Goal: Information Seeking & Learning: Learn about a topic

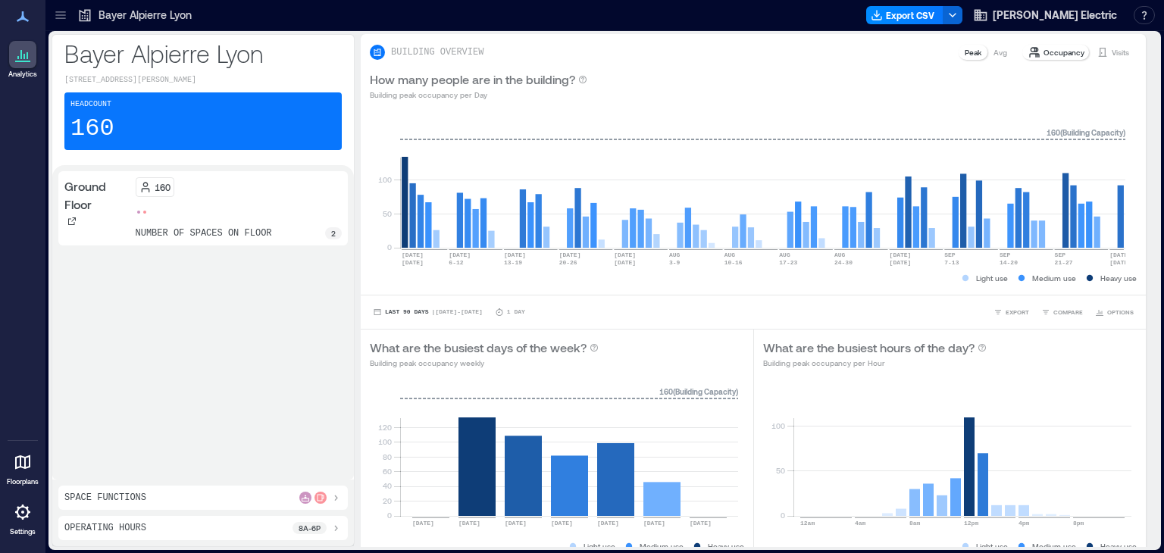
click at [96, 193] on p "Ground Floor" at bounding box center [96, 195] width 65 height 36
click at [124, 498] on p "Space Functions" at bounding box center [105, 498] width 82 height 12
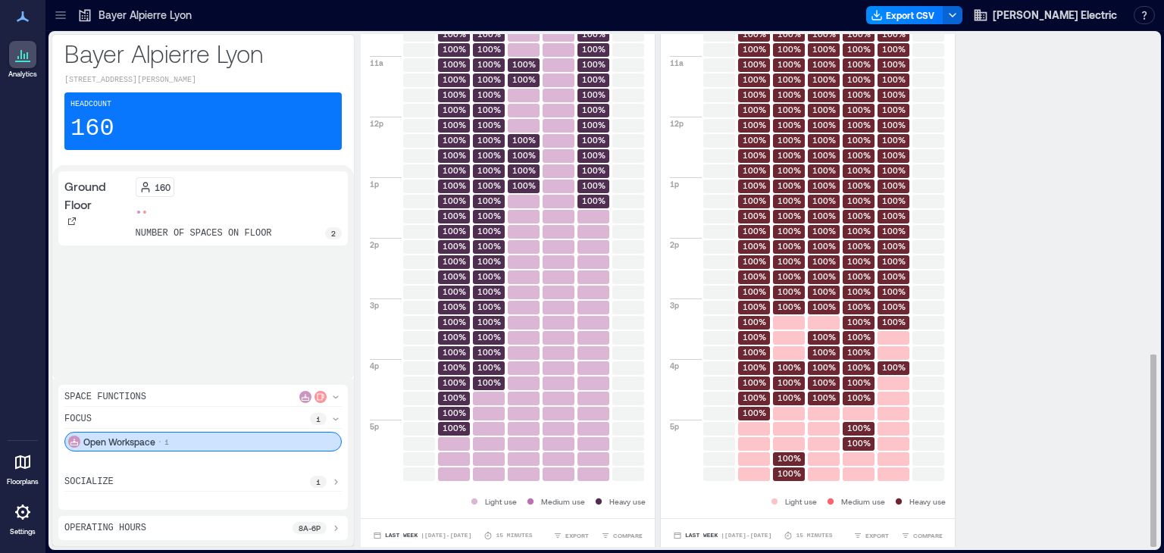
scroll to position [854, 0]
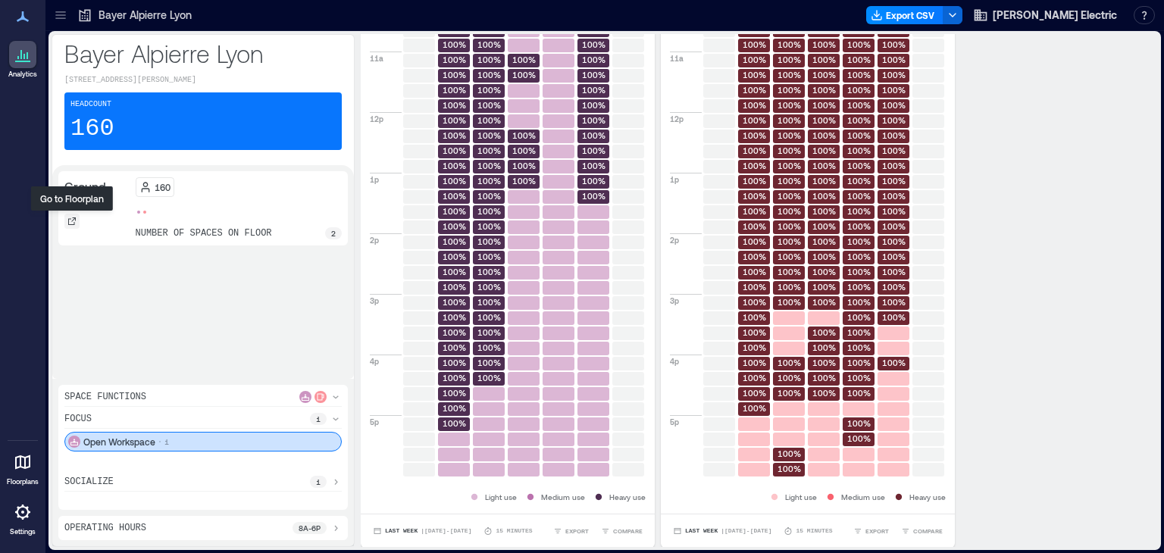
click at [74, 224] on icon at bounding box center [72, 222] width 8 height 8
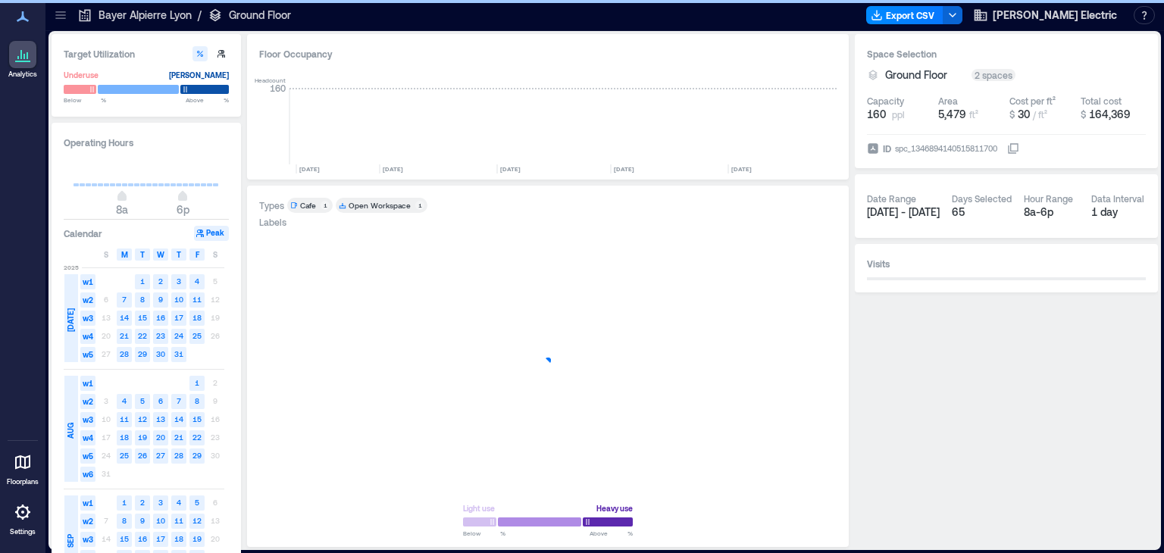
scroll to position [0, 925]
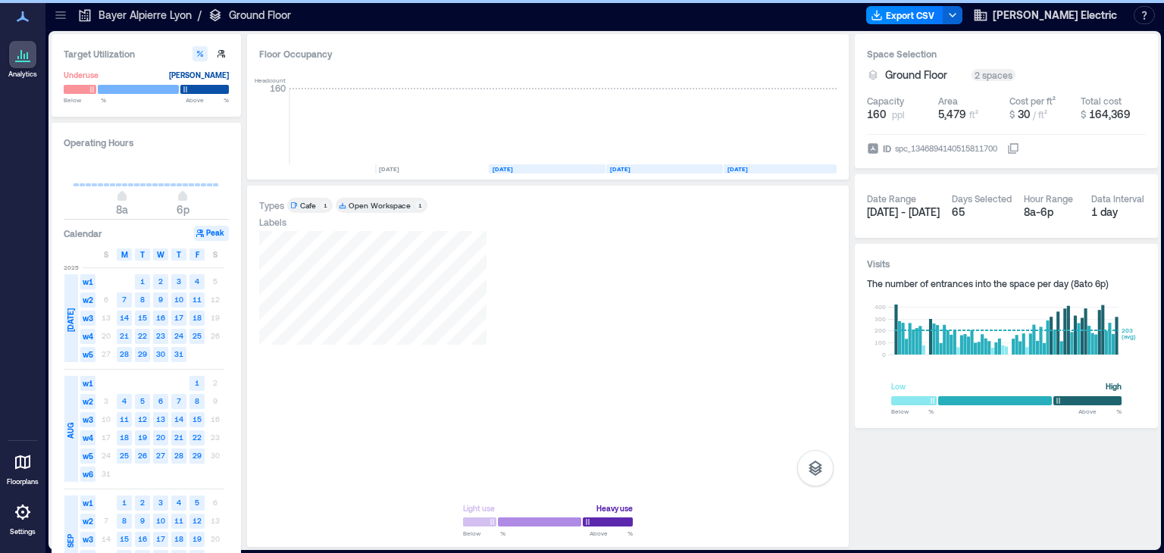
click at [309, 205] on div "Cafe" at bounding box center [308, 205] width 16 height 11
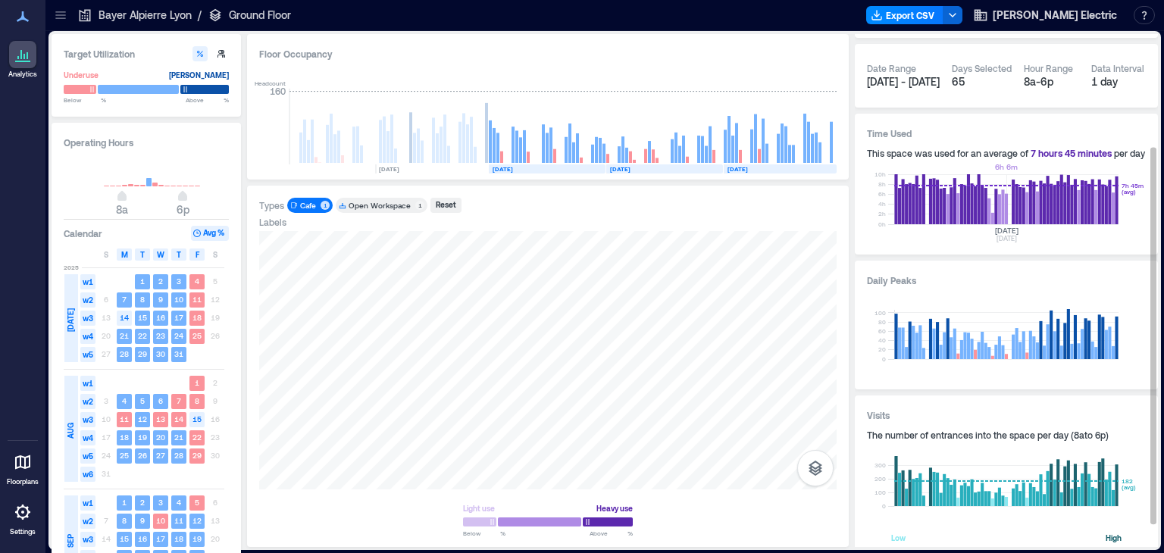
scroll to position [185, 0]
